Goal: Consume media (video, audio): Consume media (video, audio)

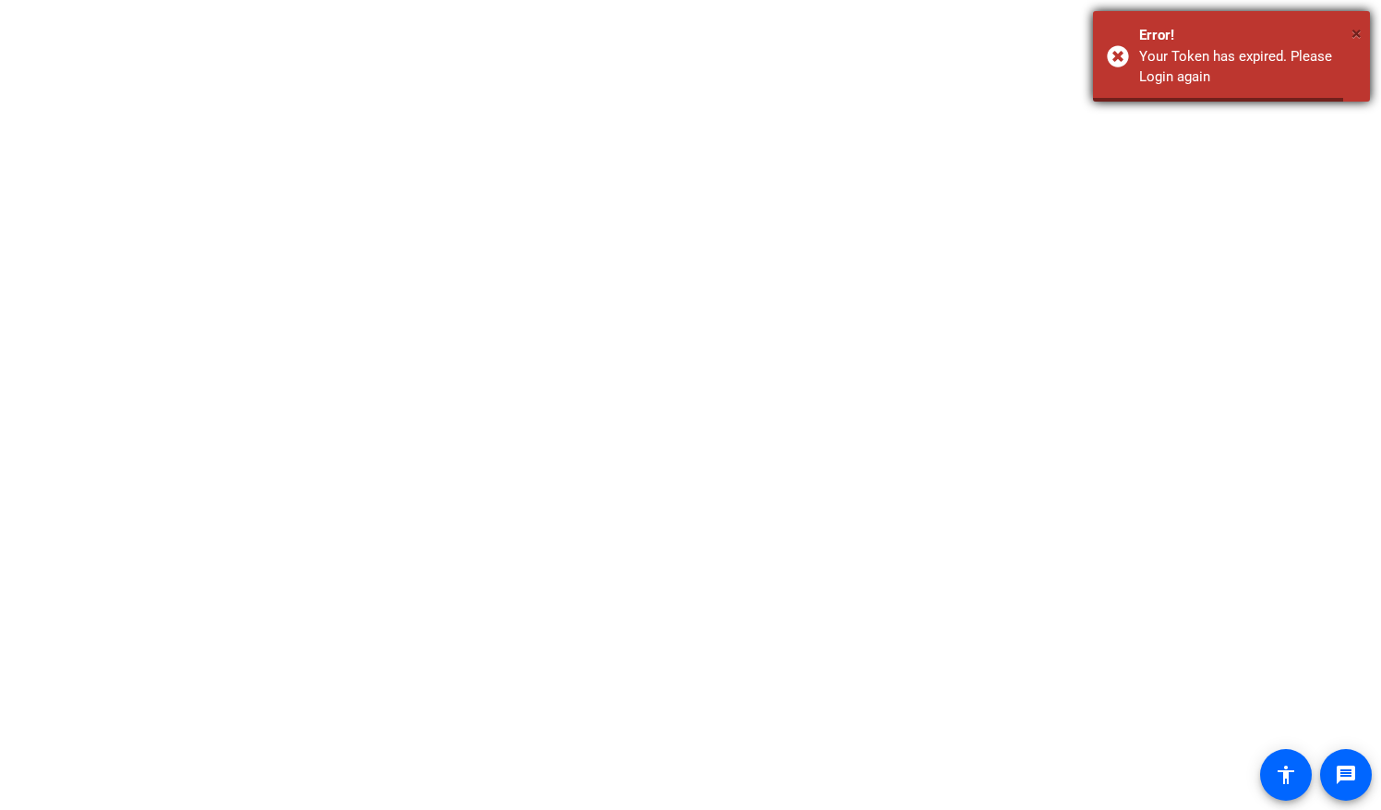
click at [1357, 34] on span "×" at bounding box center [1357, 33] width 10 height 22
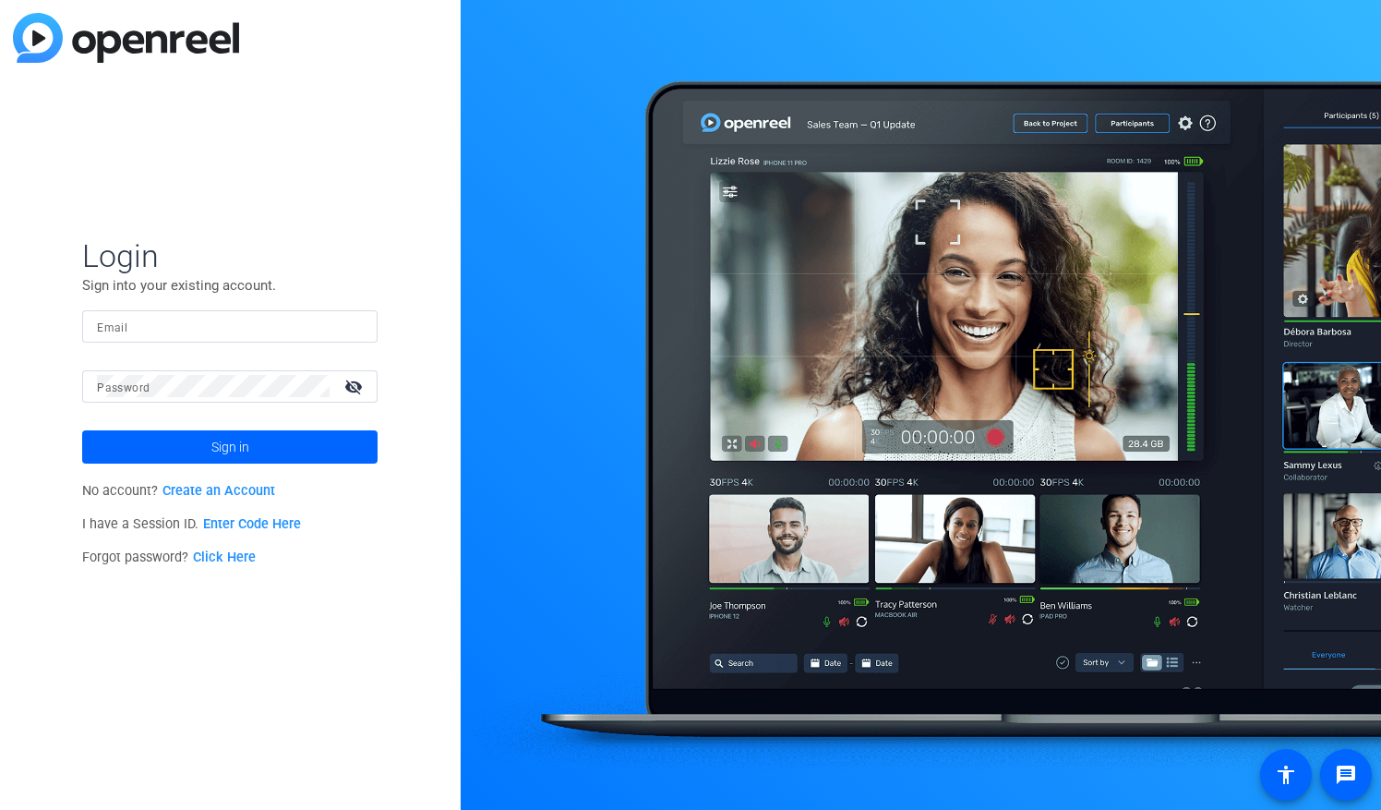
type input "[EMAIL_ADDRESS][DOMAIN_NAME]"
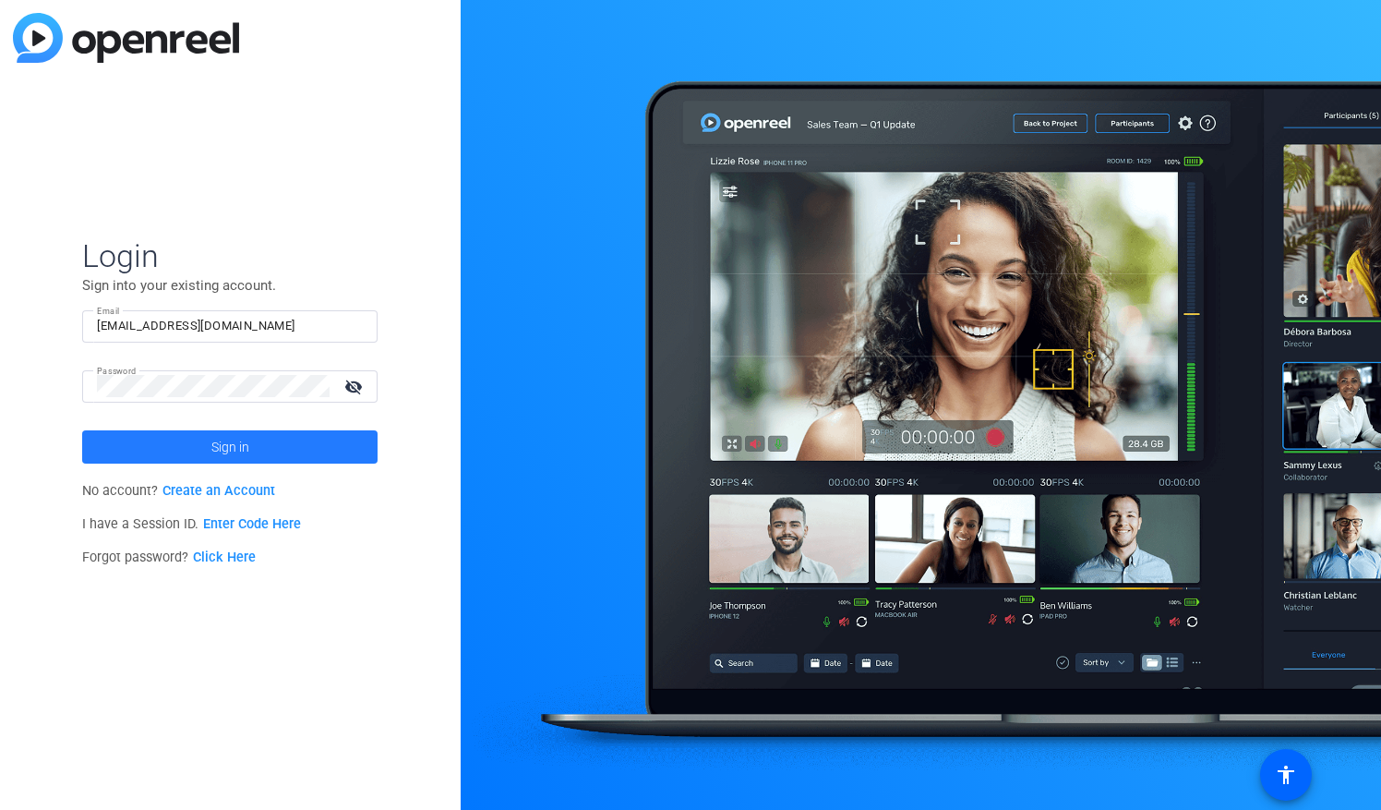
click at [227, 434] on span "Sign in" at bounding box center [230, 447] width 38 height 46
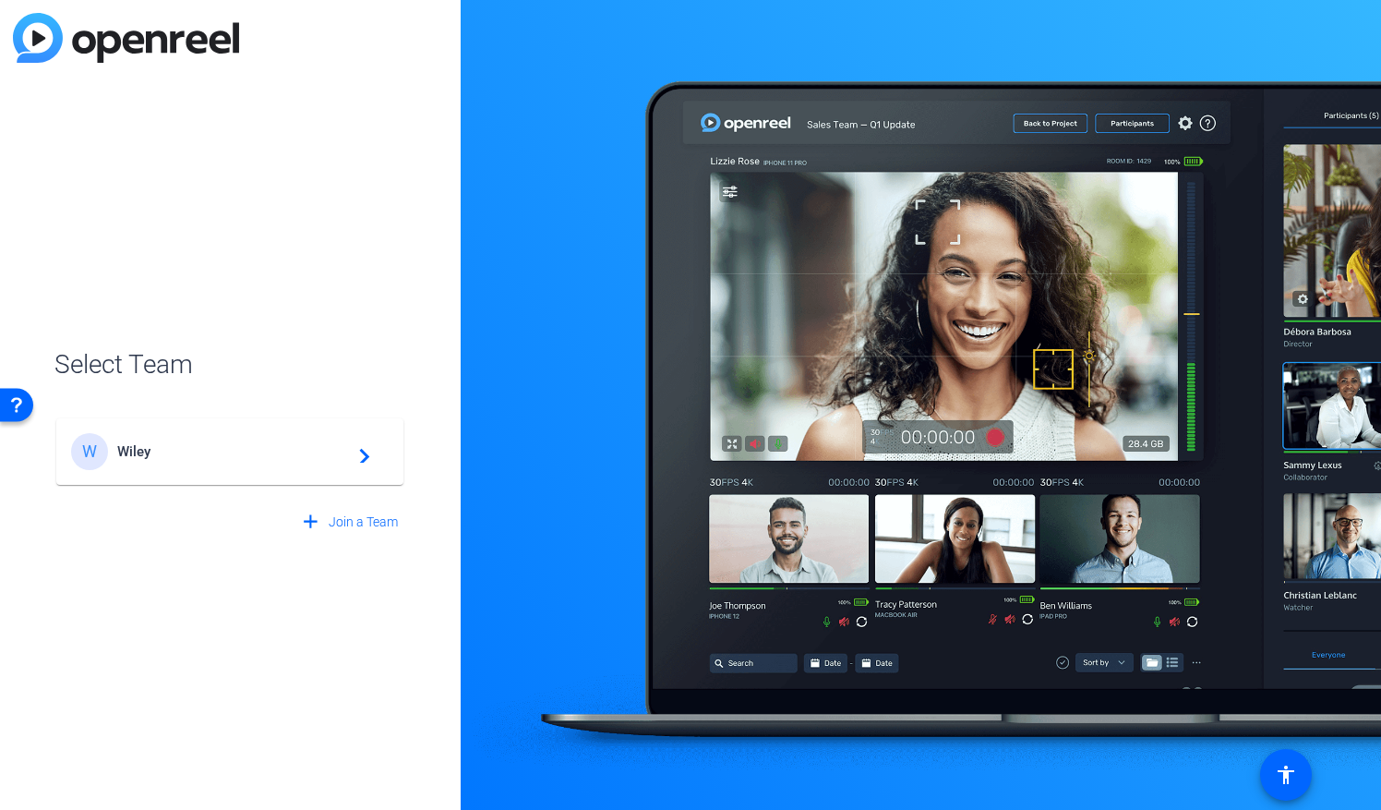
click at [271, 463] on div "W Wiley navigate_next" at bounding box center [230, 451] width 318 height 37
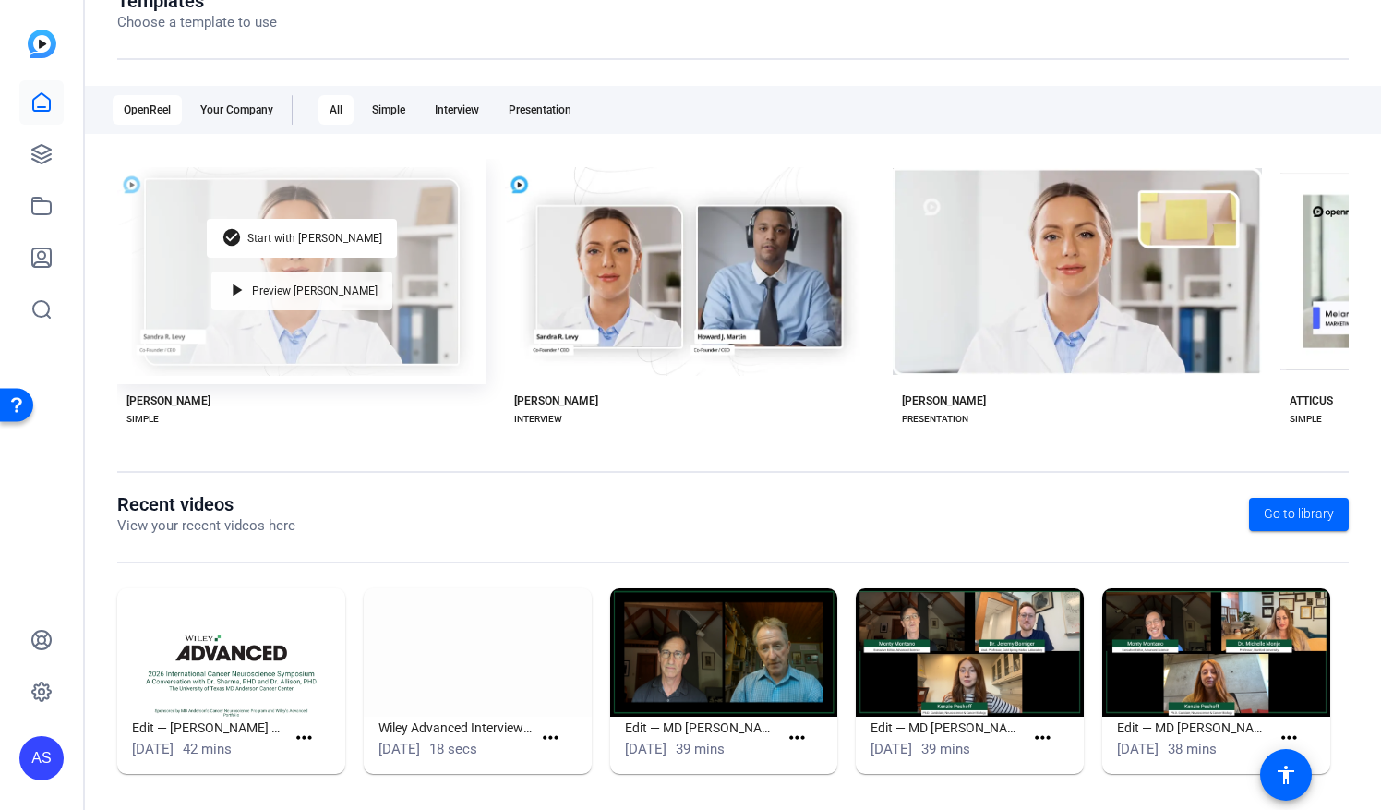
scroll to position [236, 0]
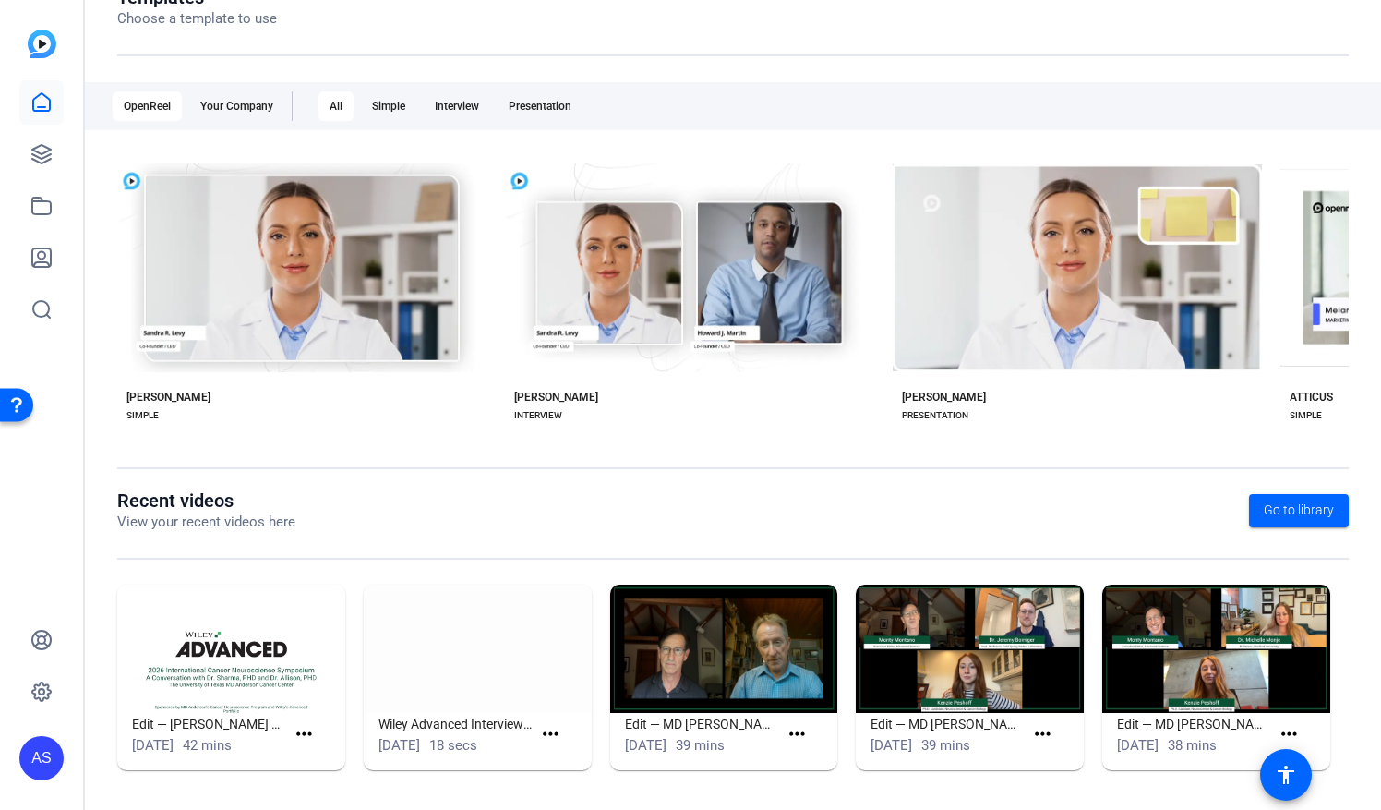
click at [233, 672] on img at bounding box center [231, 649] width 228 height 128
click at [223, 691] on img at bounding box center [231, 649] width 228 height 128
click at [295, 741] on div "Edit — [PERSON_NAME] and Dr. [PERSON_NAME]" at bounding box center [207, 759] width 185 height 37
click at [302, 733] on mat-icon "more_horiz" at bounding box center [304, 734] width 23 height 23
click at [308, 759] on span "View" at bounding box center [343, 760] width 74 height 22
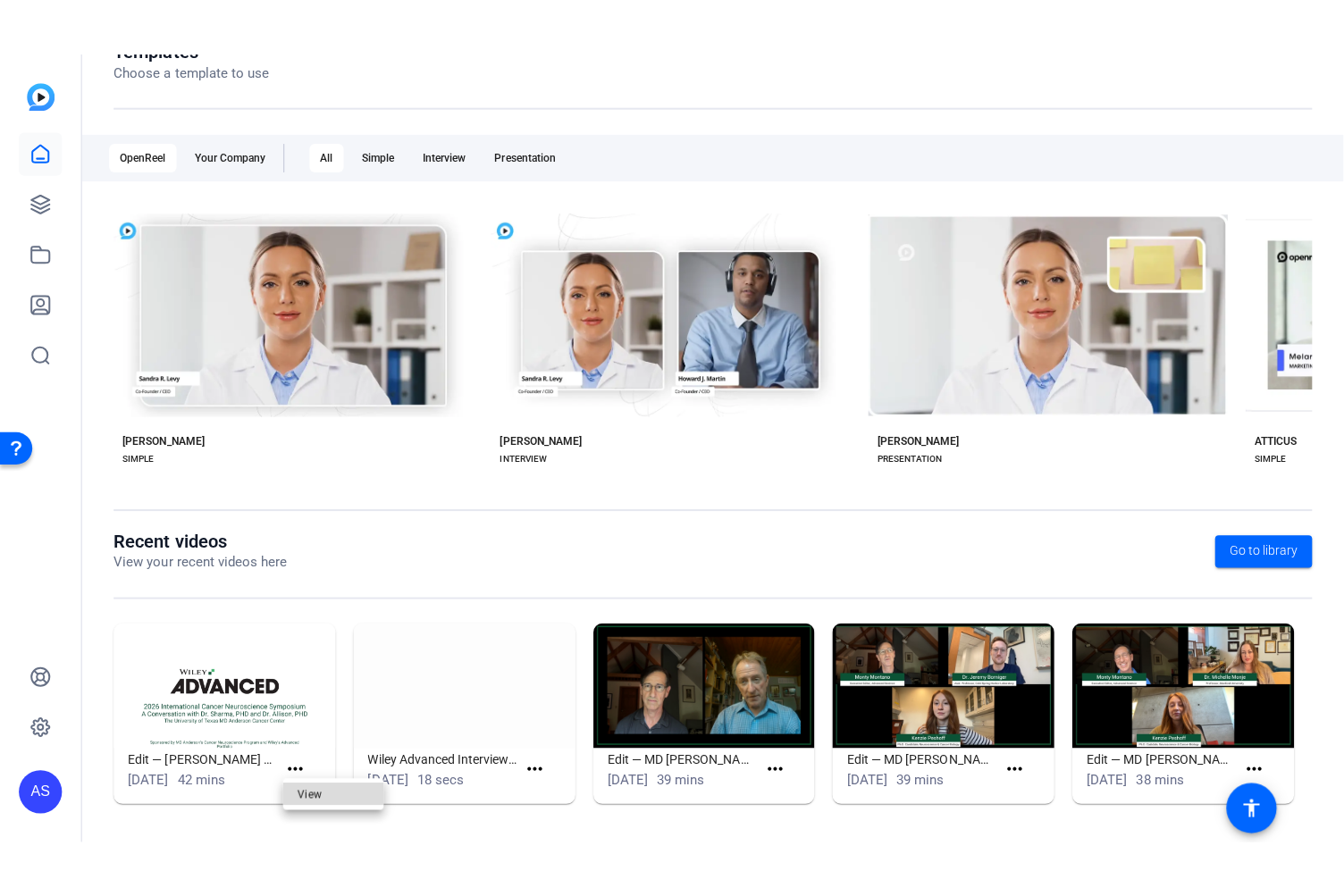
scroll to position [0, 0]
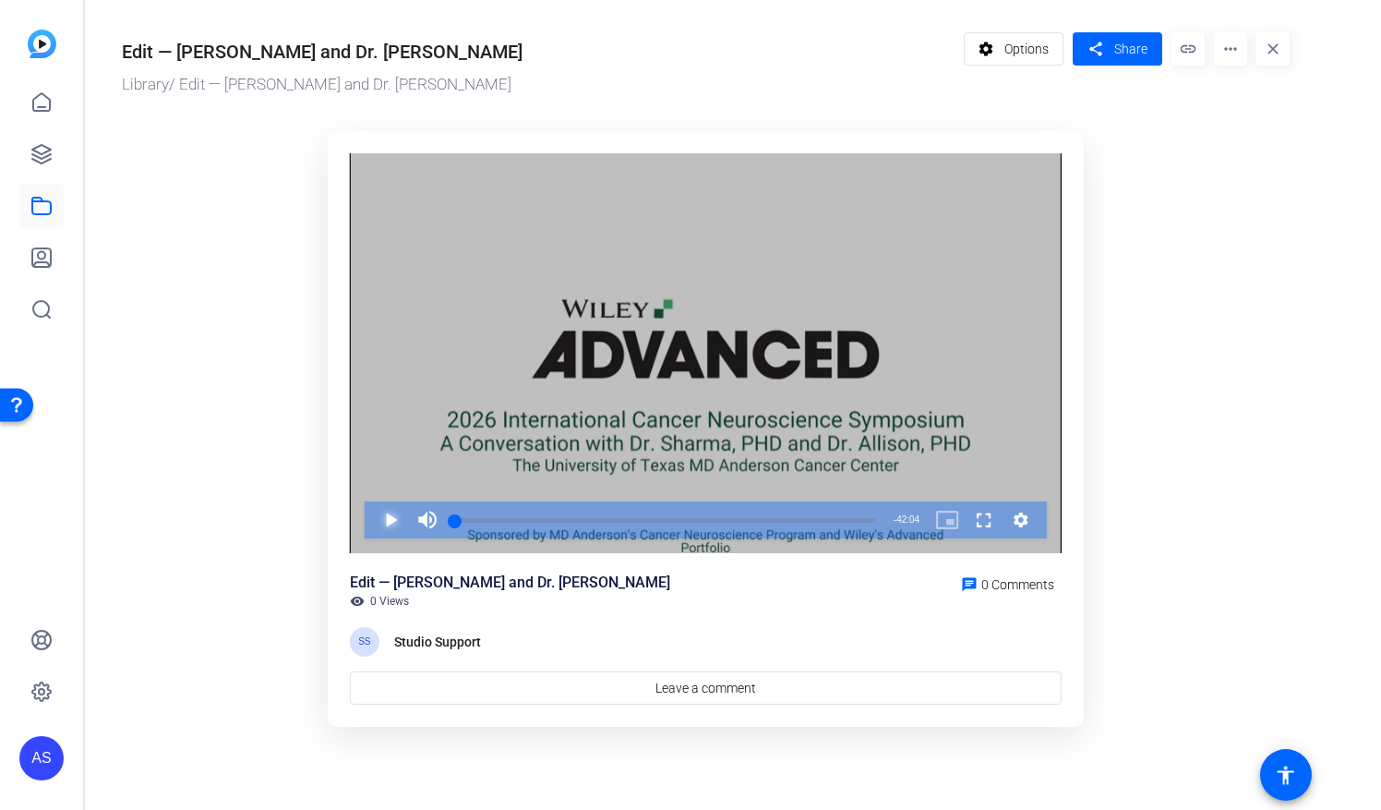
click at [372, 528] on span "Video Player" at bounding box center [372, 519] width 0 height 37
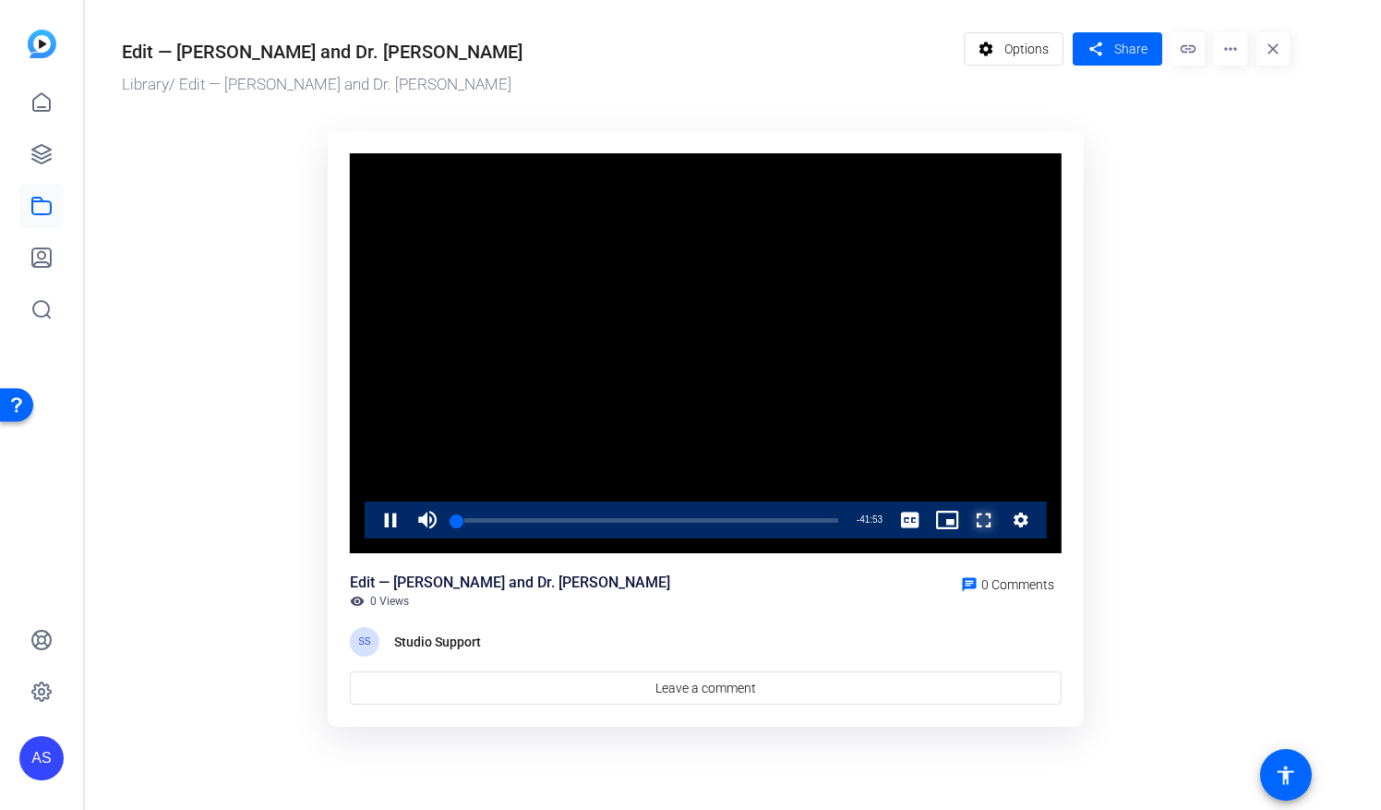
click at [966, 515] on span "Video Player" at bounding box center [966, 519] width 0 height 37
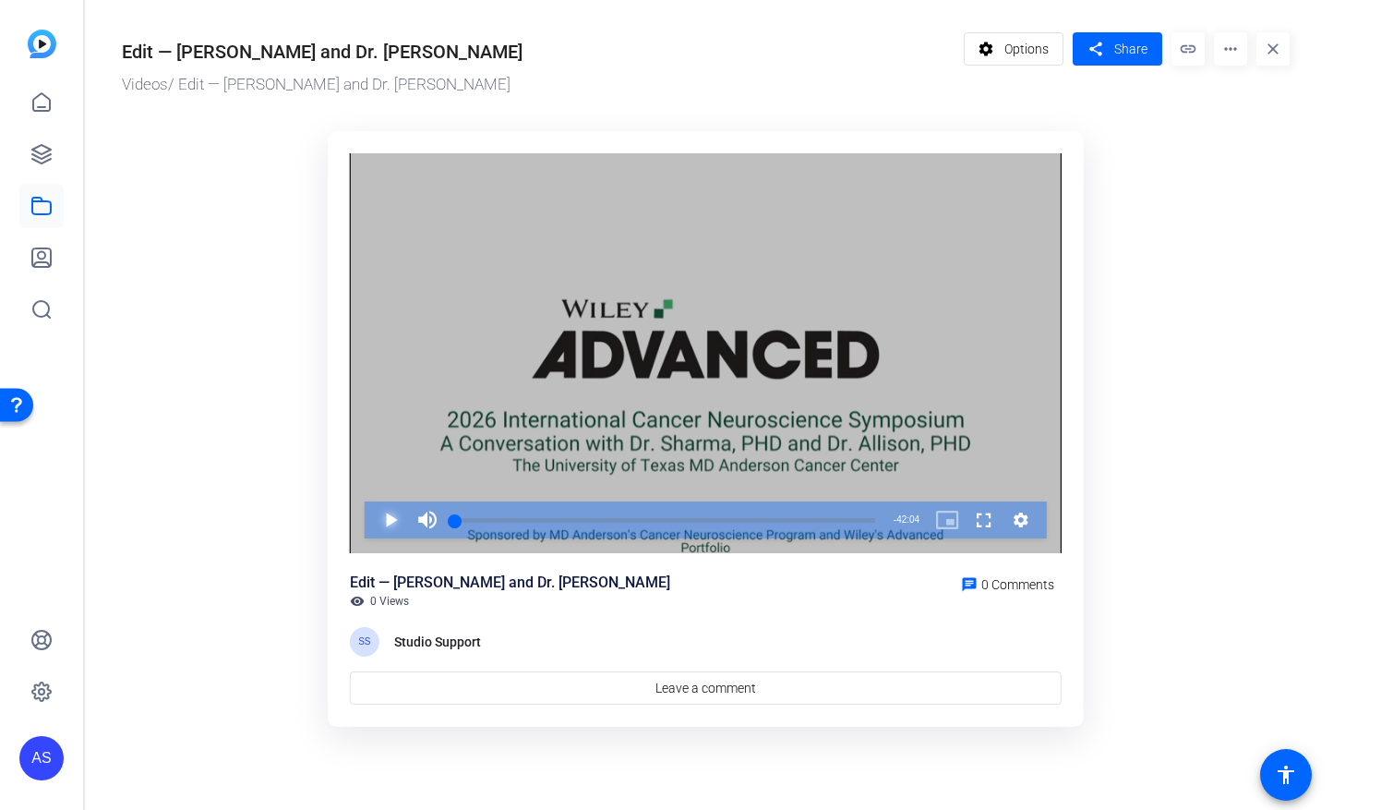
click at [372, 520] on span "Video Player" at bounding box center [372, 519] width 0 height 37
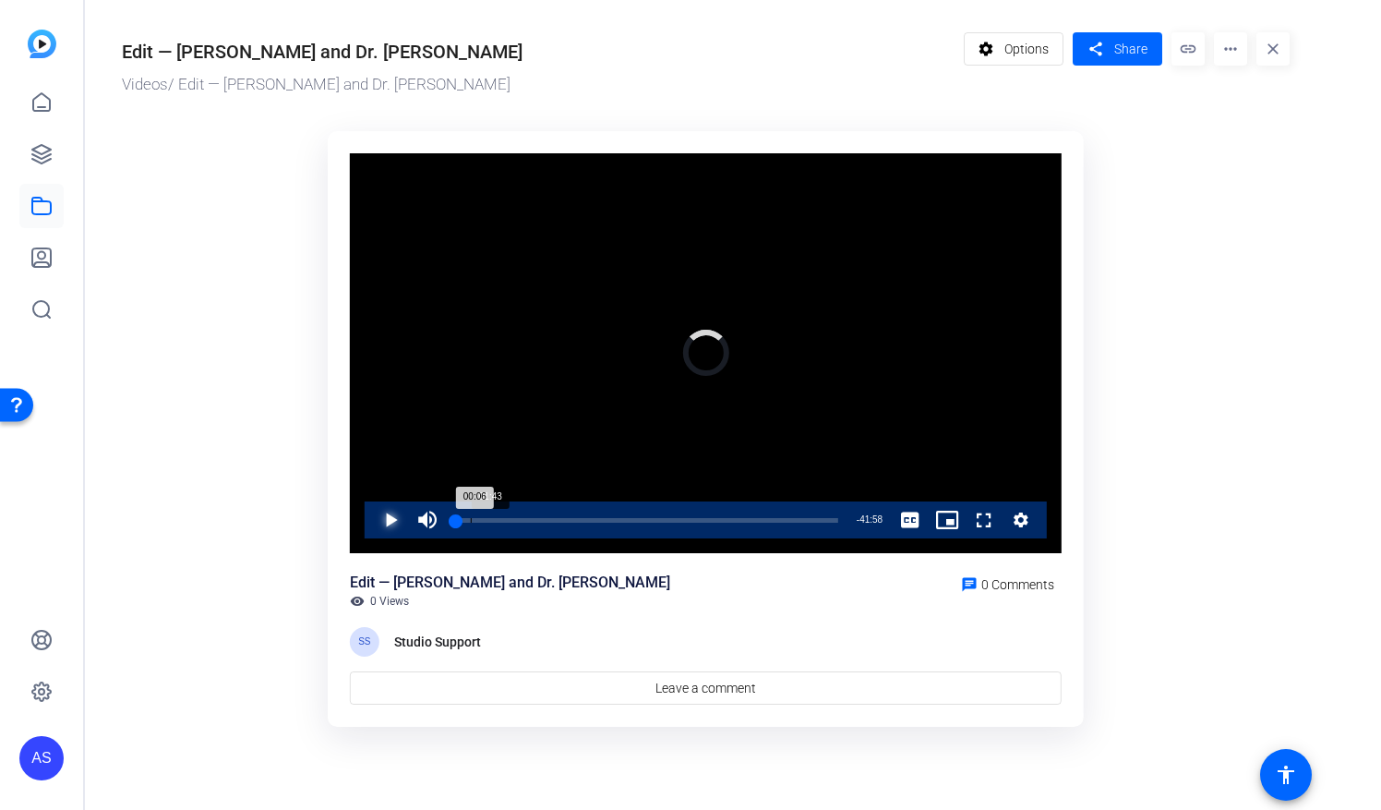
drag, startPoint x: 455, startPoint y: 519, endPoint x: 473, endPoint y: 519, distance: 17.5
click at [473, 519] on div "Loaded : 0.00% 01:43 00:06" at bounding box center [646, 520] width 383 height 5
click at [966, 519] on span "Video Player" at bounding box center [966, 519] width 0 height 37
click at [506, 523] on div "05:34" at bounding box center [480, 520] width 51 height 5
drag, startPoint x: 506, startPoint y: 523, endPoint x: 519, endPoint y: 524, distance: 13.0
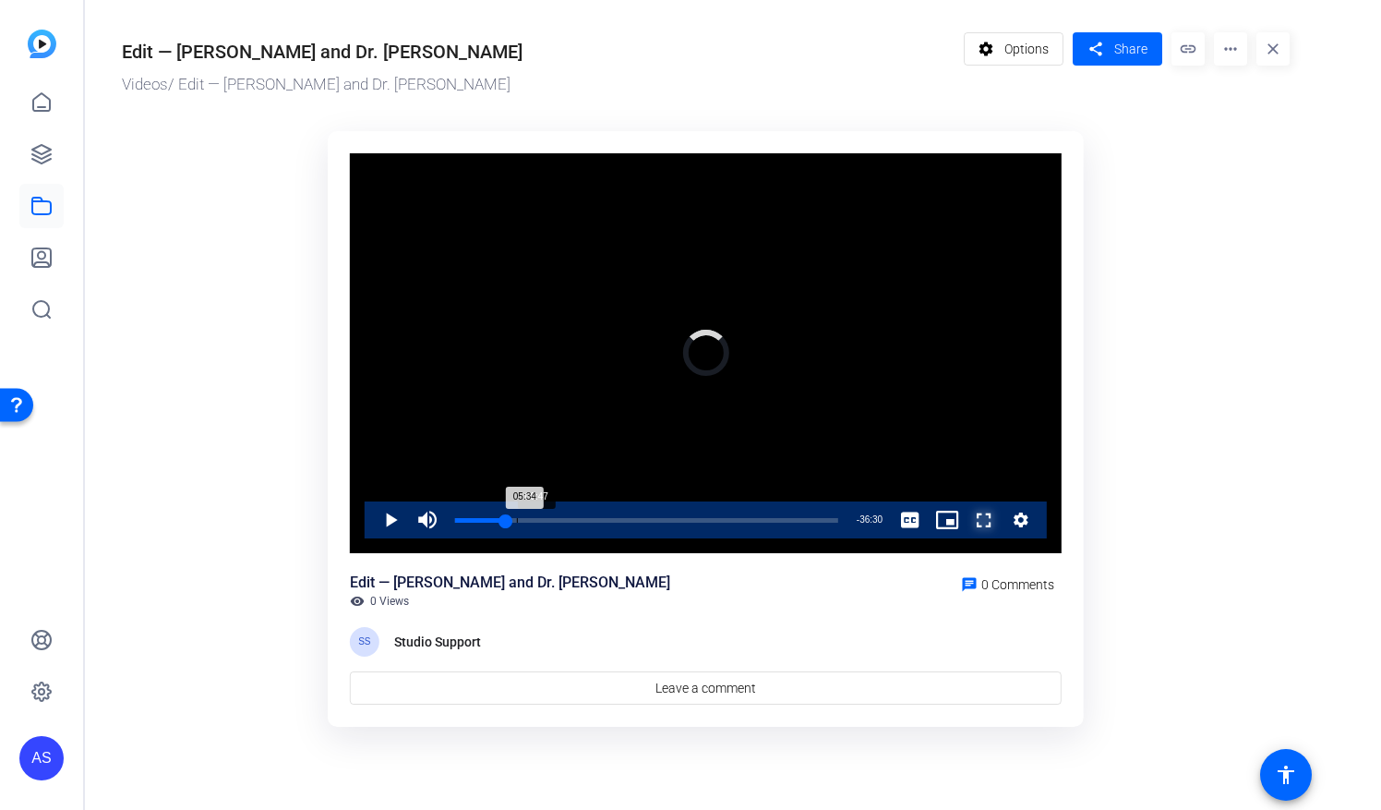
click at [519, 524] on div "Loaded : 14.26% 06:47 05:34" at bounding box center [647, 519] width 402 height 37
click at [525, 523] on div "07:36" at bounding box center [489, 520] width 69 height 5
drag, startPoint x: 522, startPoint y: 521, endPoint x: 536, endPoint y: 521, distance: 13.9
click at [536, 521] on div "Loaded : 0.00% 08:24 07:24" at bounding box center [646, 520] width 383 height 5
drag, startPoint x: 536, startPoint y: 518, endPoint x: 557, endPoint y: 513, distance: 21.7
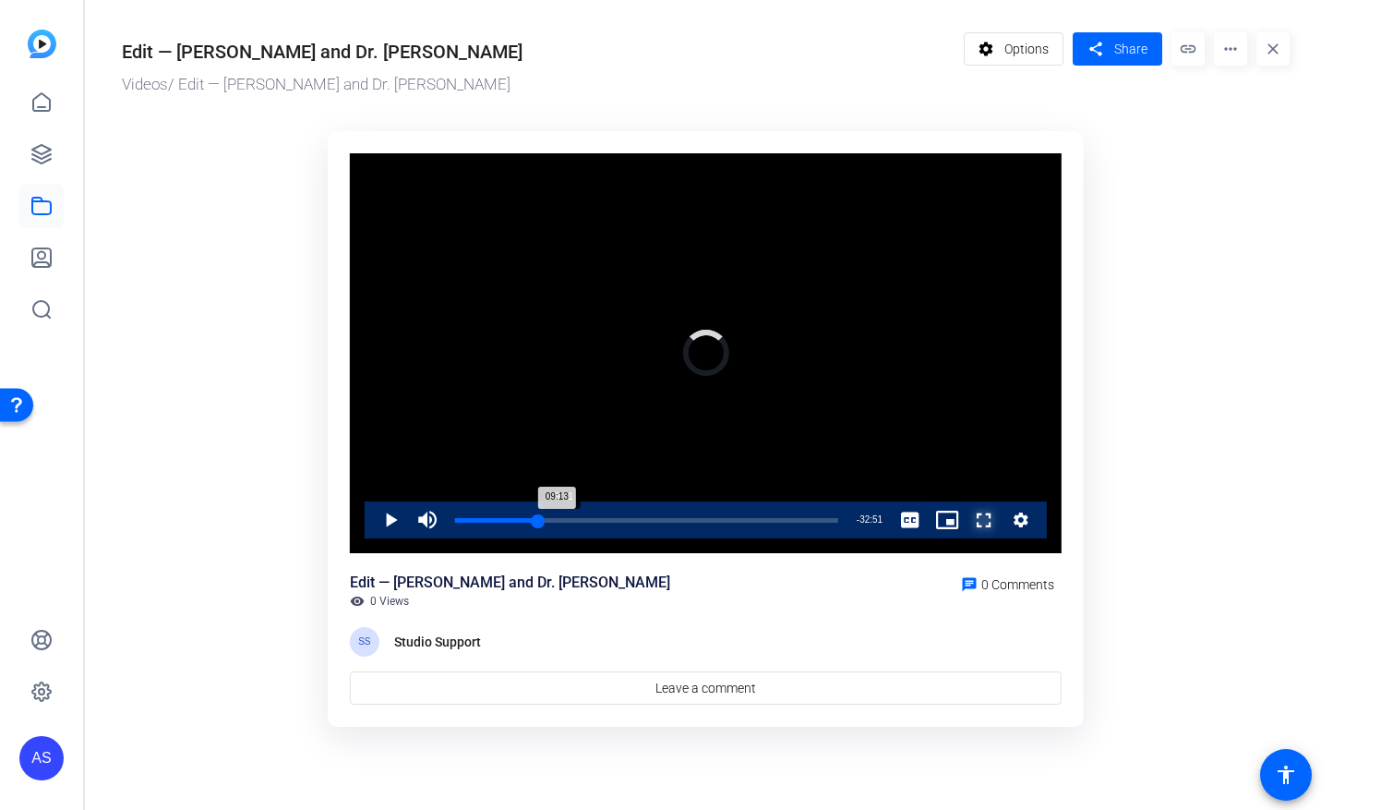
click at [557, 513] on div "Loaded : 23.00% 09:31 09:13" at bounding box center [647, 519] width 402 height 37
drag, startPoint x: 557, startPoint y: 513, endPoint x: 580, endPoint y: 512, distance: 23.2
click at [580, 512] on div "Loaded : 0.00% 13:04 11:15" at bounding box center [647, 519] width 402 height 37
drag, startPoint x: 604, startPoint y: 521, endPoint x: 673, endPoint y: 531, distance: 70.0
click at [673, 523] on div "Loaded : 33.71% 17:44 13:29" at bounding box center [646, 520] width 383 height 5
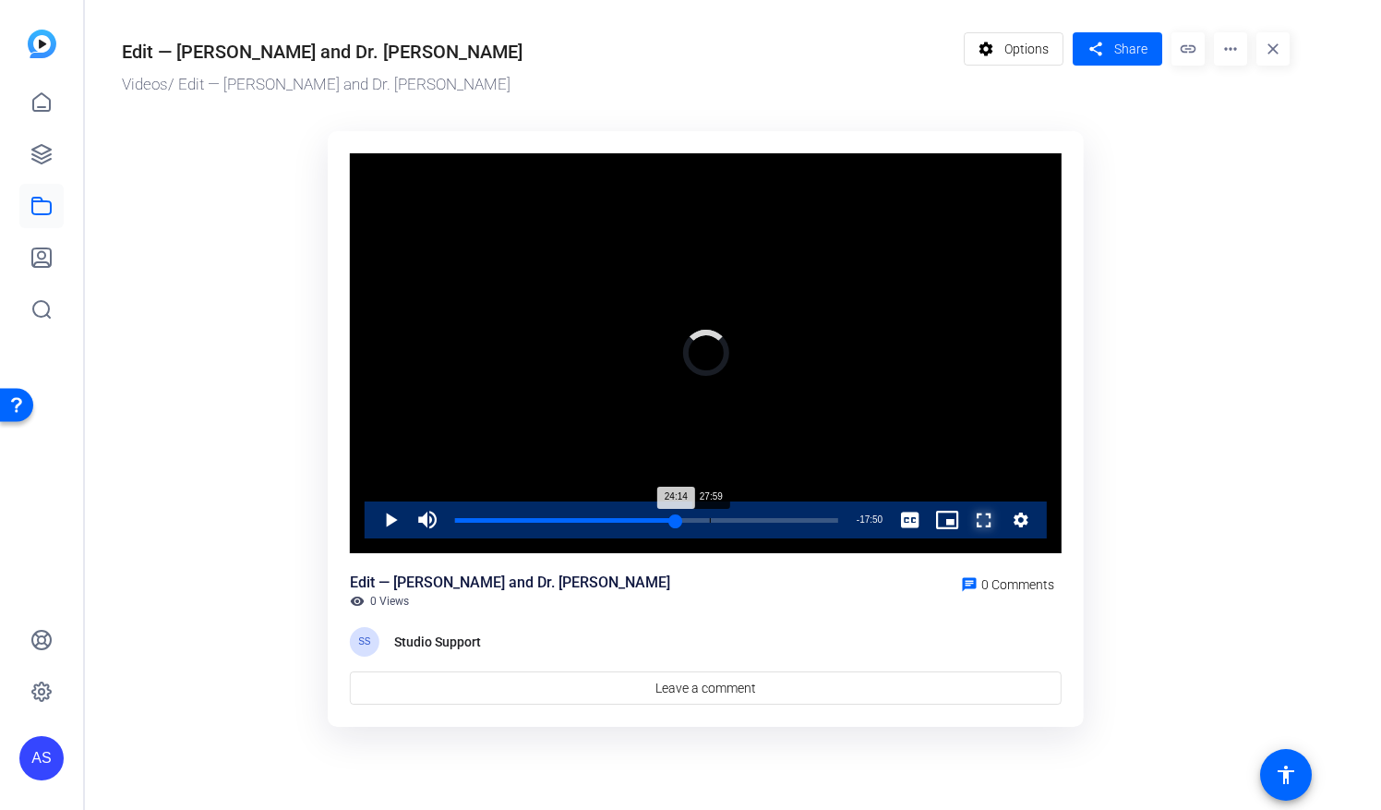
drag, startPoint x: 675, startPoint y: 522, endPoint x: 735, endPoint y: 530, distance: 60.6
click at [735, 523] on div "Loaded : 57.85% 27:59 24:14" at bounding box center [646, 520] width 383 height 5
drag, startPoint x: 736, startPoint y: 523, endPoint x: 704, endPoint y: 521, distance: 32.4
click at [704, 521] on div "30:51" at bounding box center [595, 520] width 281 height 5
drag, startPoint x: 701, startPoint y: 525, endPoint x: 683, endPoint y: 525, distance: 17.5
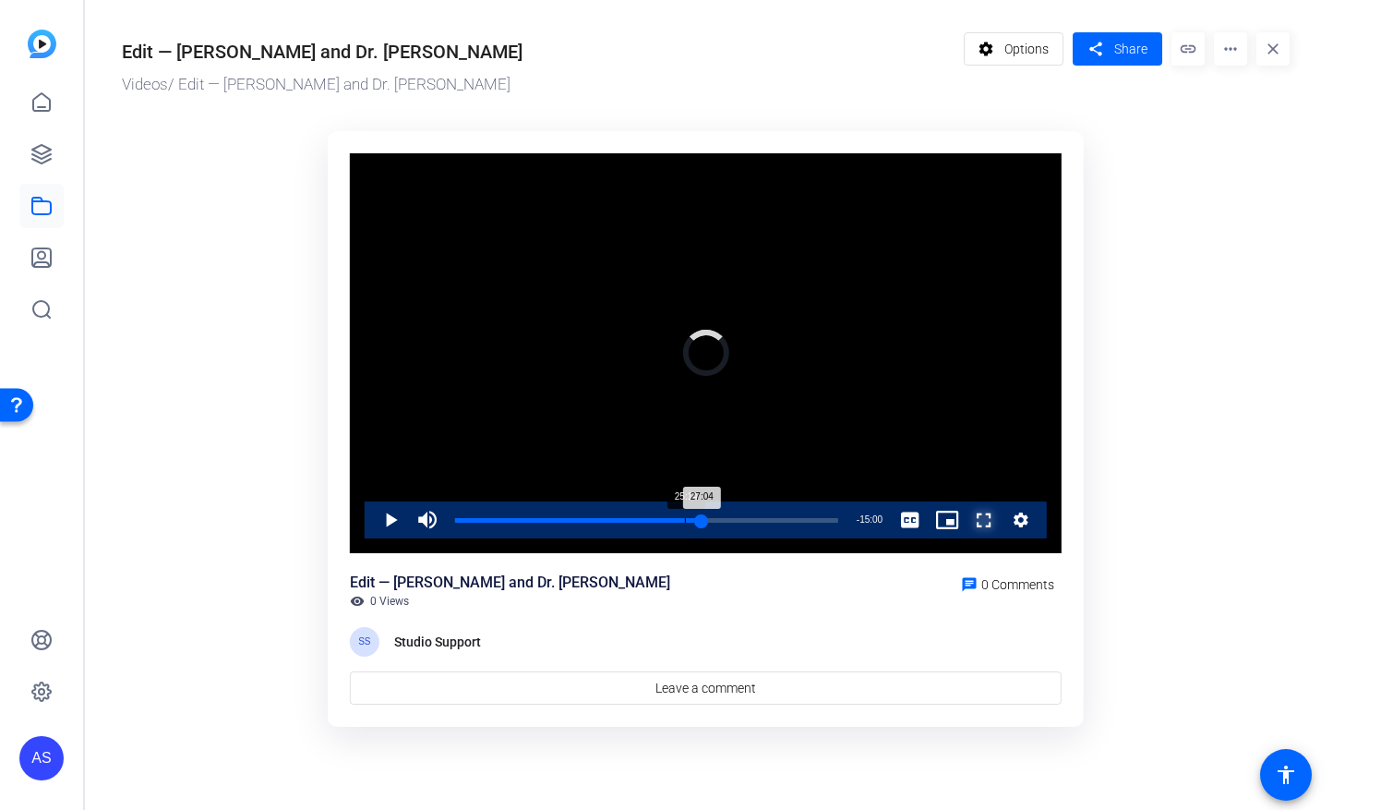
click at [683, 523] on div "Loaded : 0.00% 25:14 27:04" at bounding box center [646, 520] width 383 height 5
click at [693, 521] on div "26:15" at bounding box center [574, 520] width 239 height 5
click at [709, 522] on div "27:59" at bounding box center [582, 520] width 255 height 5
click at [711, 523] on div "28:05" at bounding box center [583, 520] width 256 height 5
drag, startPoint x: 717, startPoint y: 523, endPoint x: 742, endPoint y: 526, distance: 26.1
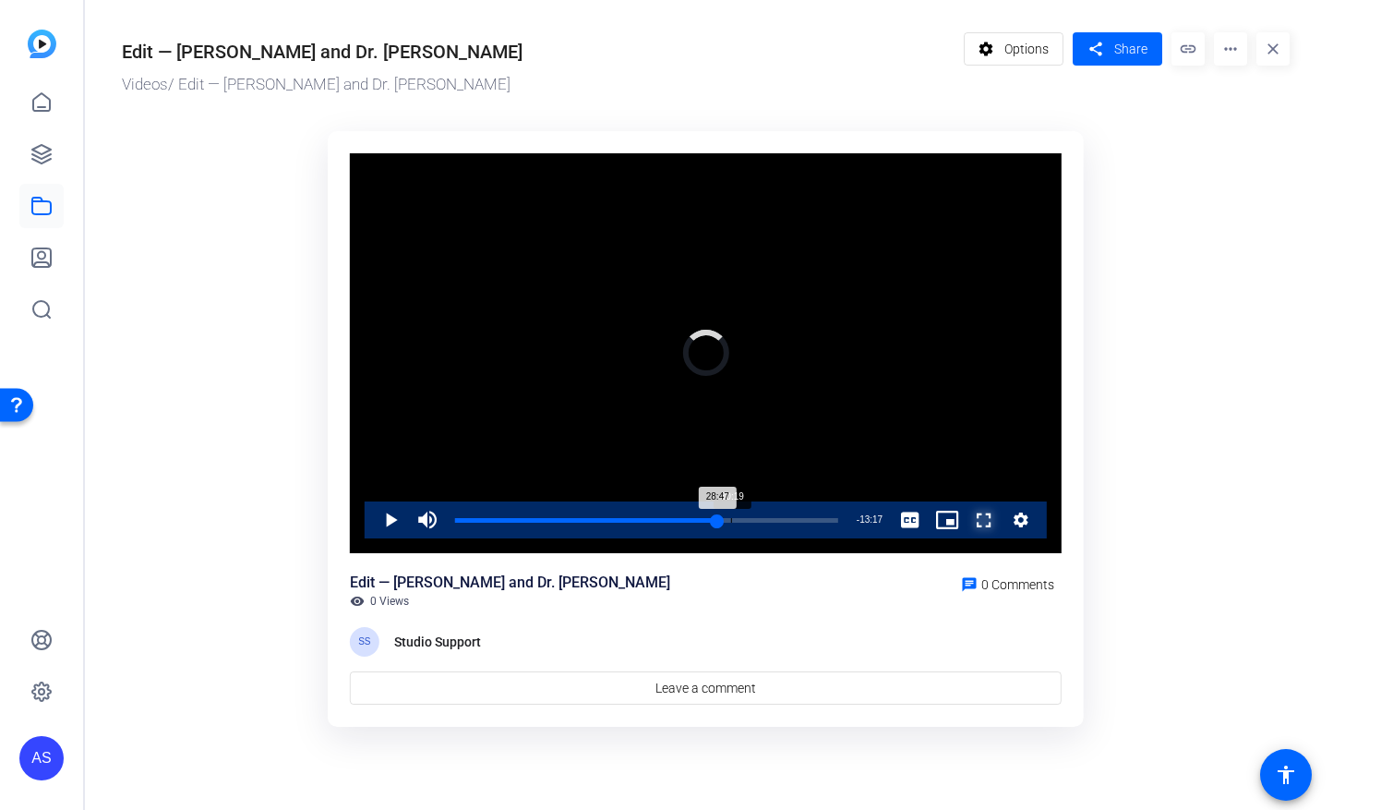
click at [742, 523] on div "Loaded : 0.00% 30:19 28:47" at bounding box center [646, 520] width 383 height 5
click at [738, 522] on div "31:32" at bounding box center [598, 520] width 287 height 5
drag, startPoint x: 757, startPoint y: 521, endPoint x: 774, endPoint y: 528, distance: 18.2
click at [774, 523] on div "Loaded : 79.21% 34:29 33:17" at bounding box center [649, 520] width 389 height 5
drag, startPoint x: 776, startPoint y: 519, endPoint x: 790, endPoint y: 521, distance: 14.9
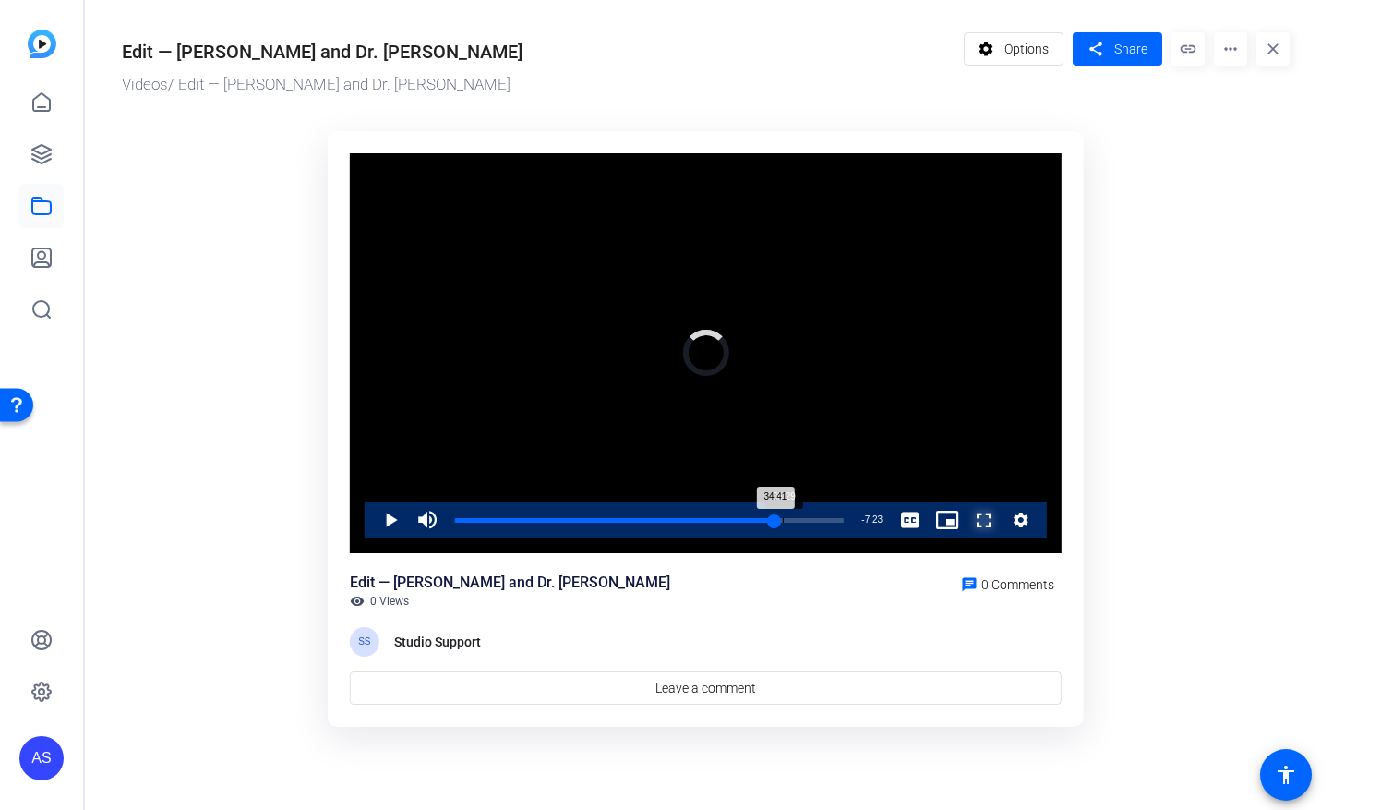
click at [790, 521] on div "Loaded : 0.00% 35:29 34:41" at bounding box center [649, 520] width 389 height 5
click at [785, 519] on div "36:23" at bounding box center [623, 520] width 336 height 5
drag, startPoint x: 840, startPoint y: 521, endPoint x: 445, endPoint y: 523, distance: 395.2
click at [446, 523] on div "Loaded : 0.00% 00:00 41:28" at bounding box center [649, 519] width 407 height 37
click at [460, 518] on div "00:36" at bounding box center [458, 520] width 6 height 5
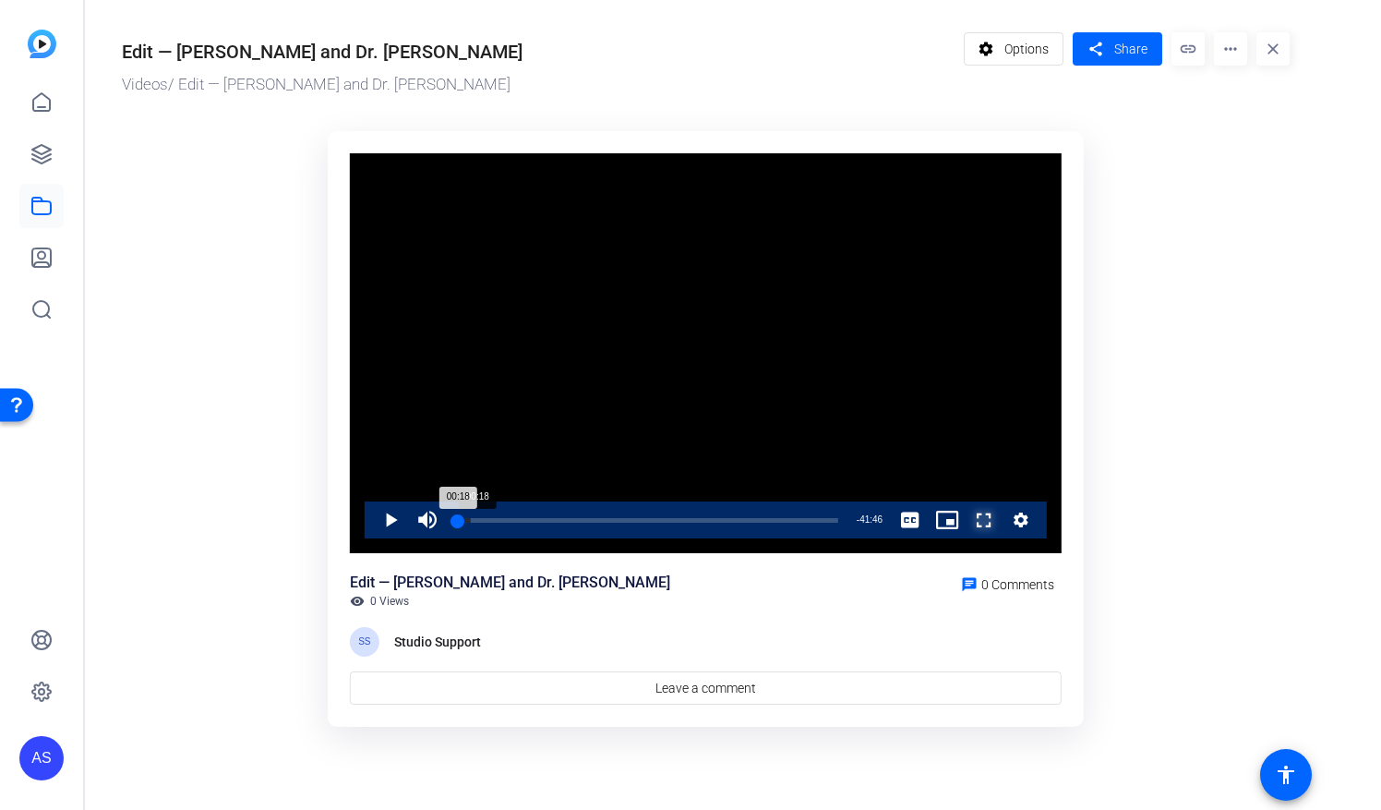
click at [458, 520] on div "00:18" at bounding box center [456, 520] width 3 height 5
click at [480, 520] on div "Loaded : 0.00% 02:50 01:06" at bounding box center [646, 520] width 383 height 5
click at [372, 515] on span "Video Player" at bounding box center [372, 519] width 0 height 37
drag, startPoint x: 486, startPoint y: 521, endPoint x: 462, endPoint y: 519, distance: 24.1
click at [462, 519] on div "Loaded : 0.00% 00:48 02:44" at bounding box center [646, 520] width 383 height 5
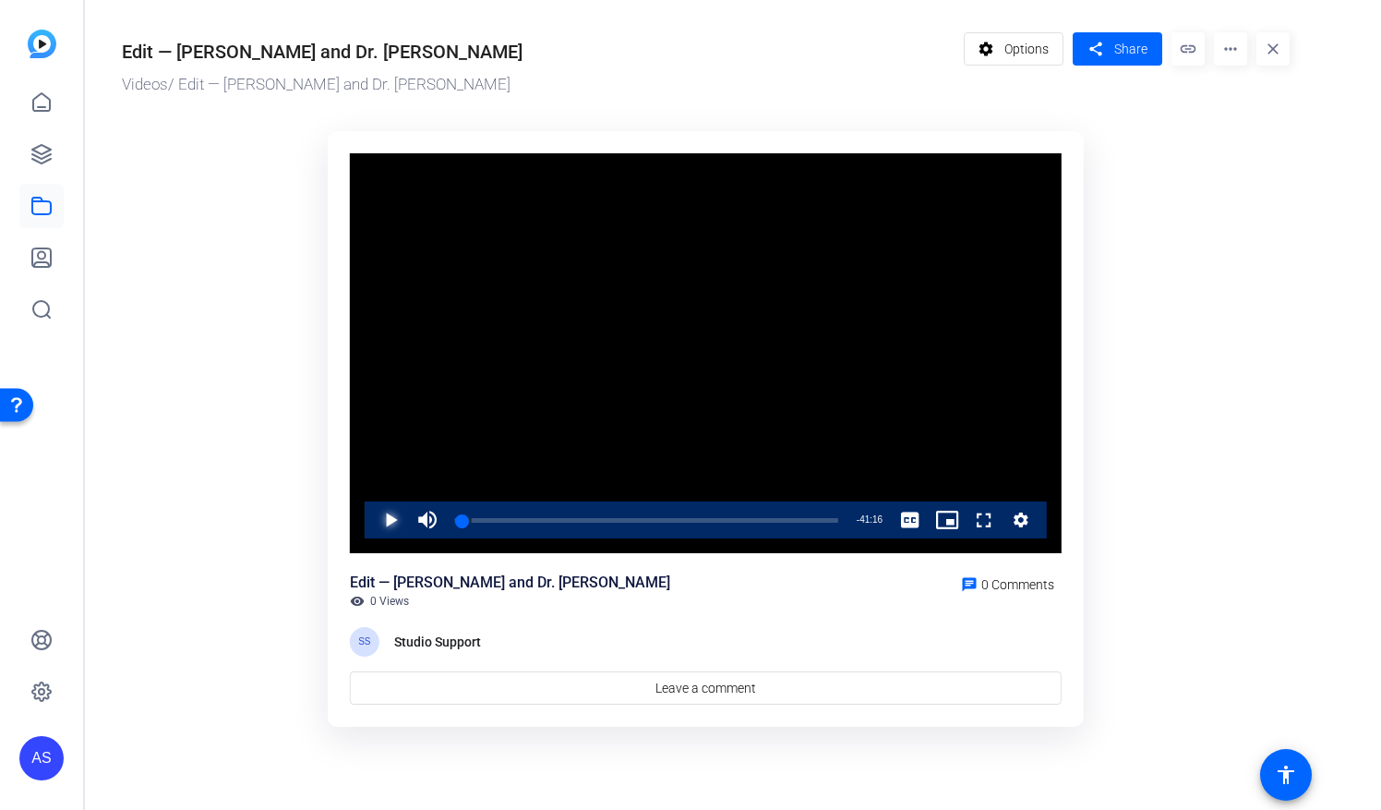
click at [372, 519] on span "Video Player" at bounding box center [372, 519] width 0 height 37
click at [460, 521] on div "00:42" at bounding box center [458, 520] width 6 height 5
click at [460, 519] on div "00:30" at bounding box center [457, 520] width 5 height 5
click at [458, 520] on div "00:24" at bounding box center [457, 520] width 4 height 5
click at [372, 522] on span "Video Player" at bounding box center [372, 519] width 0 height 37
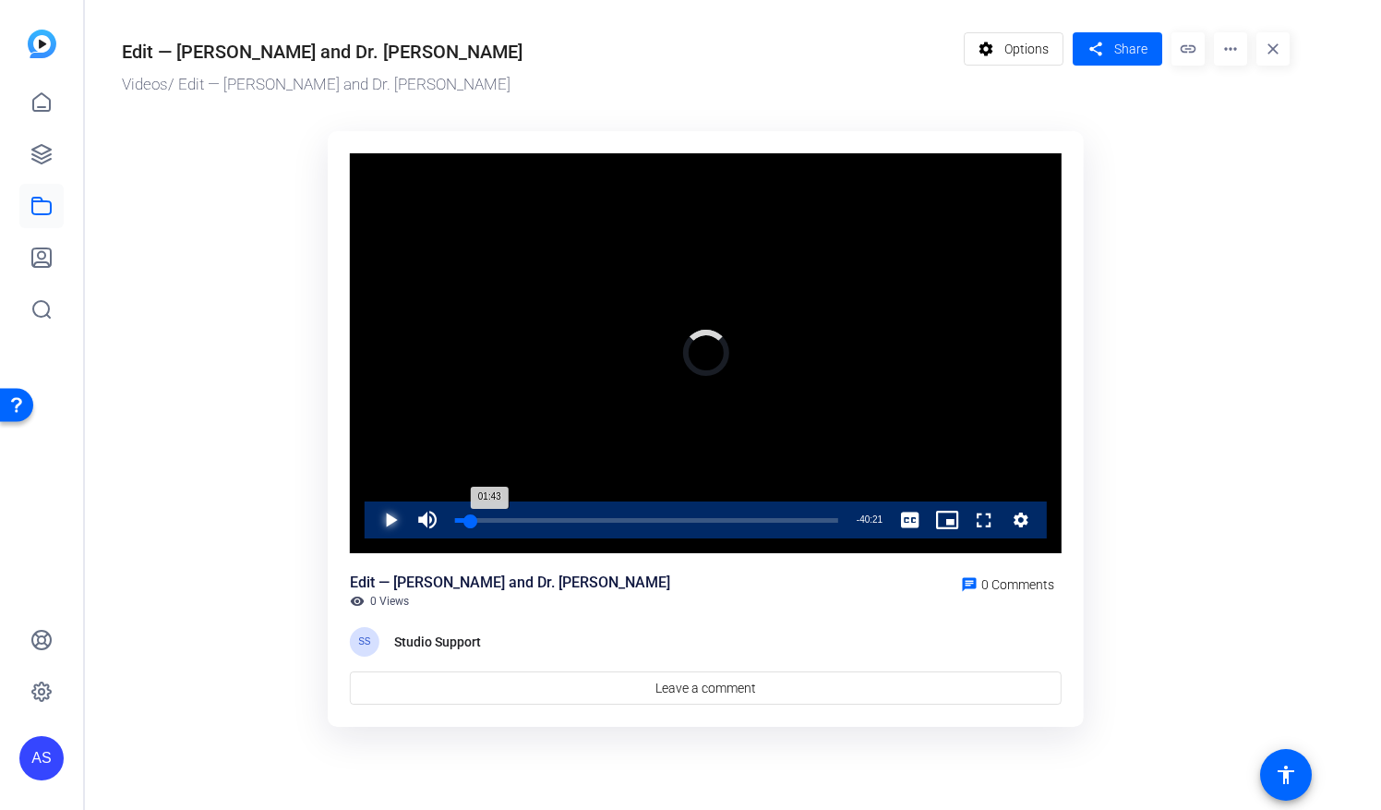
click at [471, 521] on div "01:43" at bounding box center [463, 520] width 16 height 5
click at [469, 522] on div "01:37" at bounding box center [462, 520] width 15 height 5
click at [372, 515] on span "Video Player" at bounding box center [372, 519] width 0 height 37
click at [469, 522] on div "01:37" at bounding box center [462, 520] width 15 height 5
drag, startPoint x: 469, startPoint y: 522, endPoint x: 456, endPoint y: 519, distance: 13.2
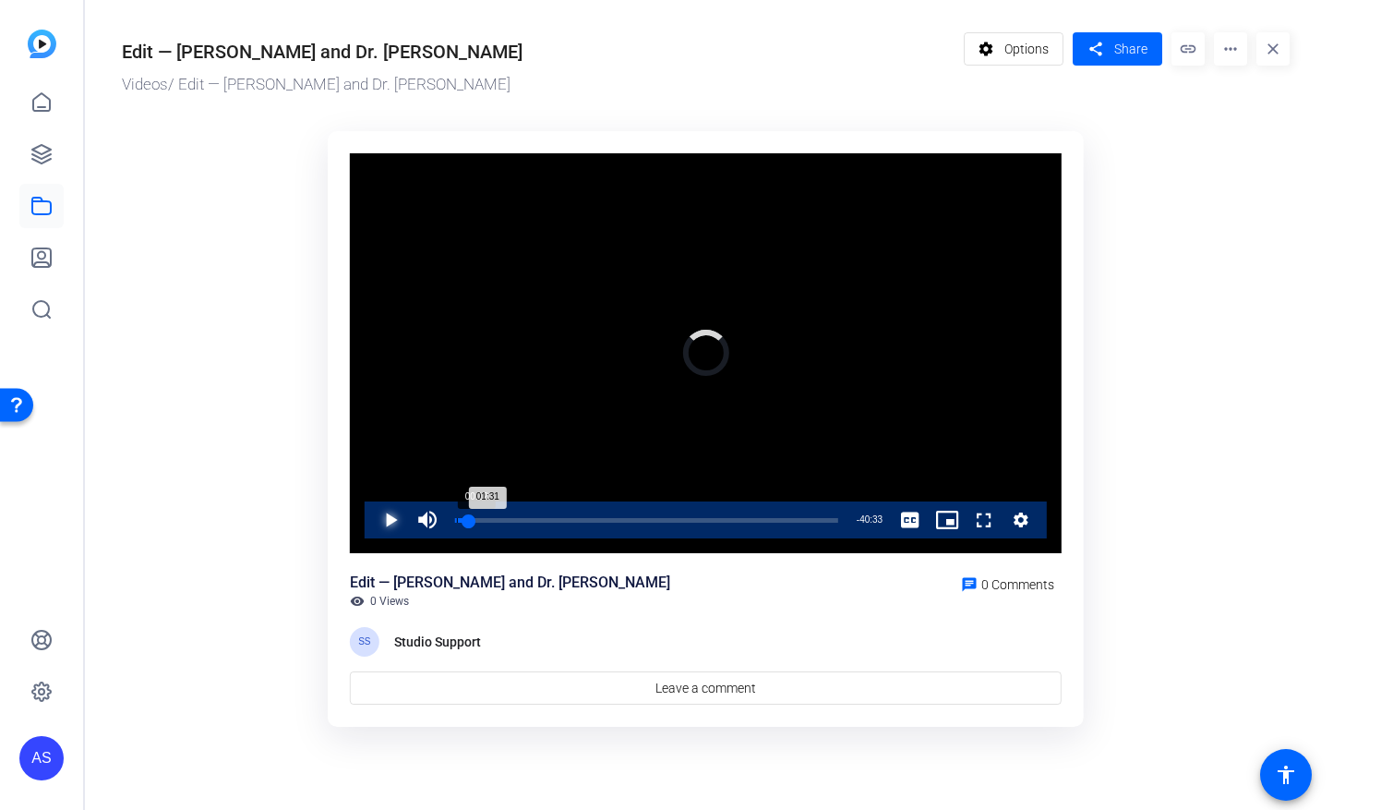
click at [456, 519] on div "Loaded : 0.00% 00:12 01:31" at bounding box center [646, 520] width 383 height 5
click at [372, 521] on span "Video Player" at bounding box center [372, 519] width 0 height 37
click at [372, 523] on span "Video Player" at bounding box center [372, 519] width 0 height 37
click at [468, 523] on div "01:31" at bounding box center [462, 520] width 14 height 5
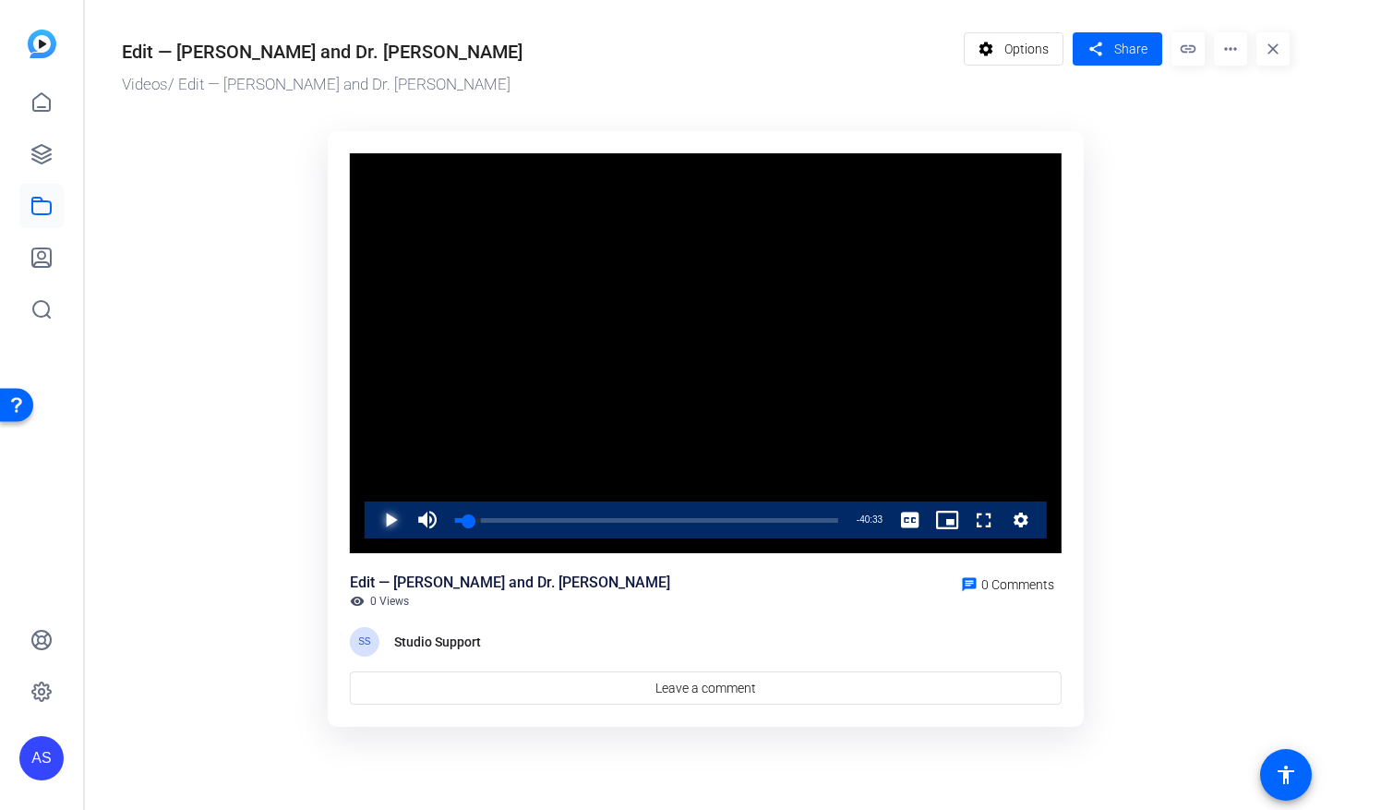
click at [372, 518] on span "Video Player" at bounding box center [372, 519] width 0 height 37
click at [372, 517] on span "Video Player" at bounding box center [372, 519] width 0 height 37
click at [372, 515] on span "Video Player" at bounding box center [372, 519] width 0 height 37
